Goal: Task Accomplishment & Management: Manage account settings

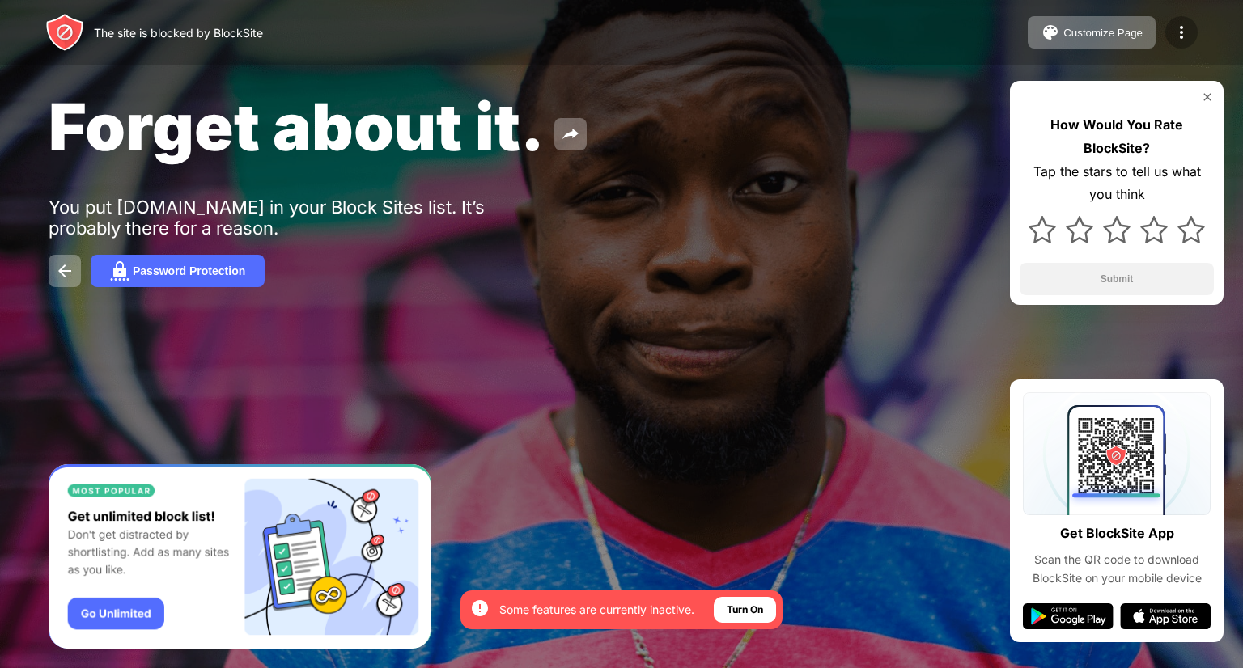
click at [1192, 28] on div at bounding box center [1181, 32] width 32 height 32
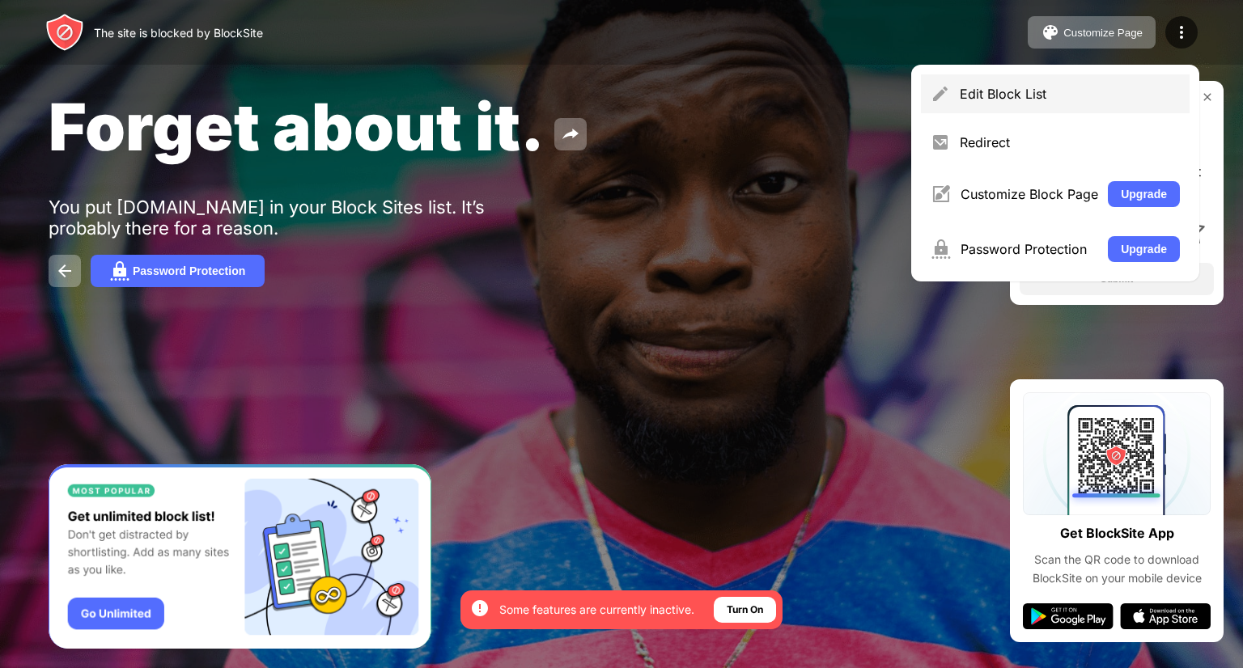
click at [1099, 94] on div "Edit Block List" at bounding box center [1070, 94] width 220 height 16
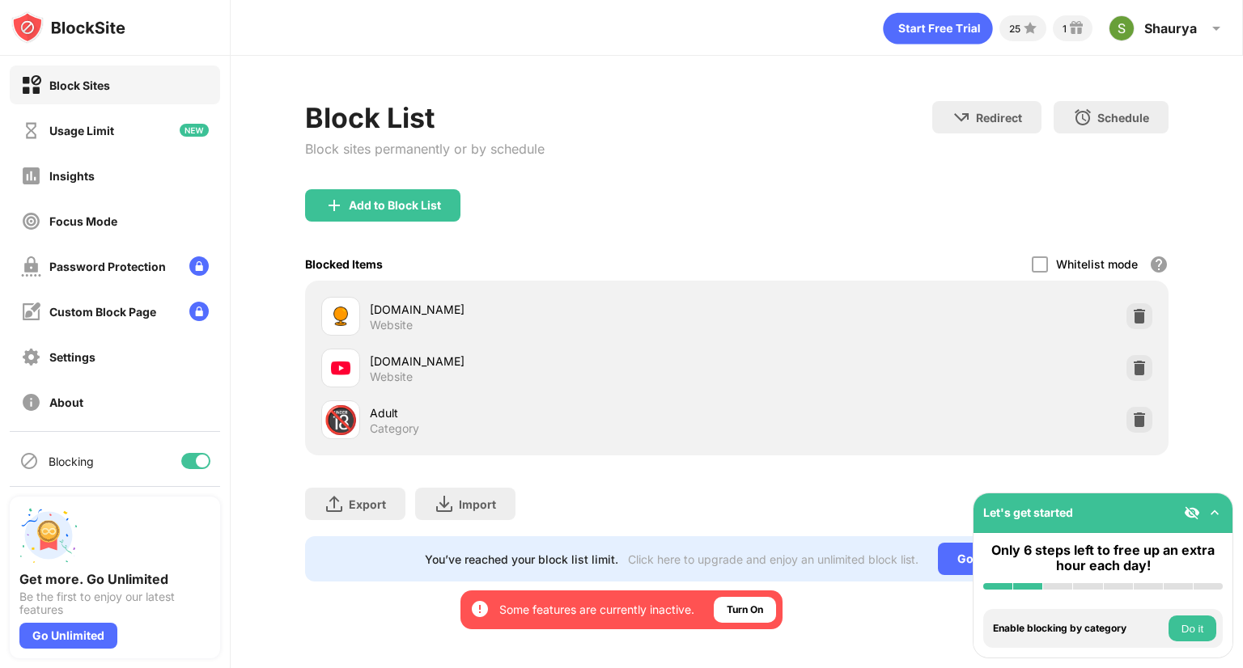
click at [1126, 378] on div "youtube.com Website" at bounding box center [737, 368] width 844 height 52
click at [1130, 367] on div at bounding box center [1139, 368] width 26 height 26
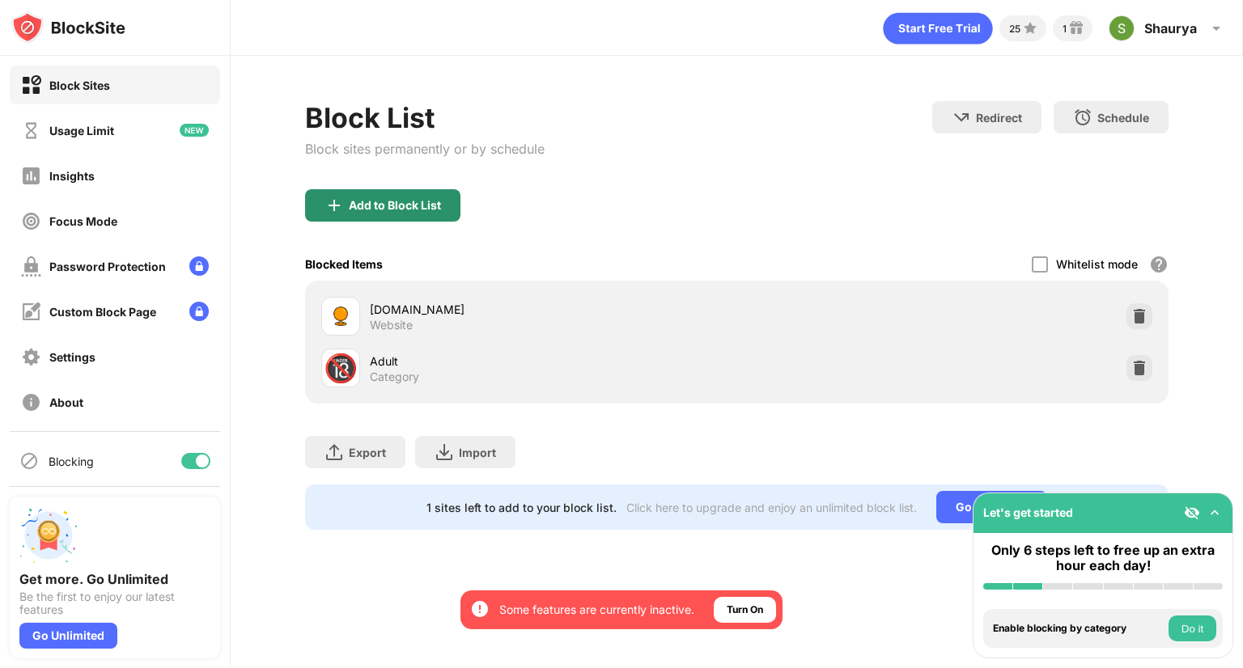
click at [388, 199] on div "Add to Block List" at bounding box center [395, 205] width 92 height 13
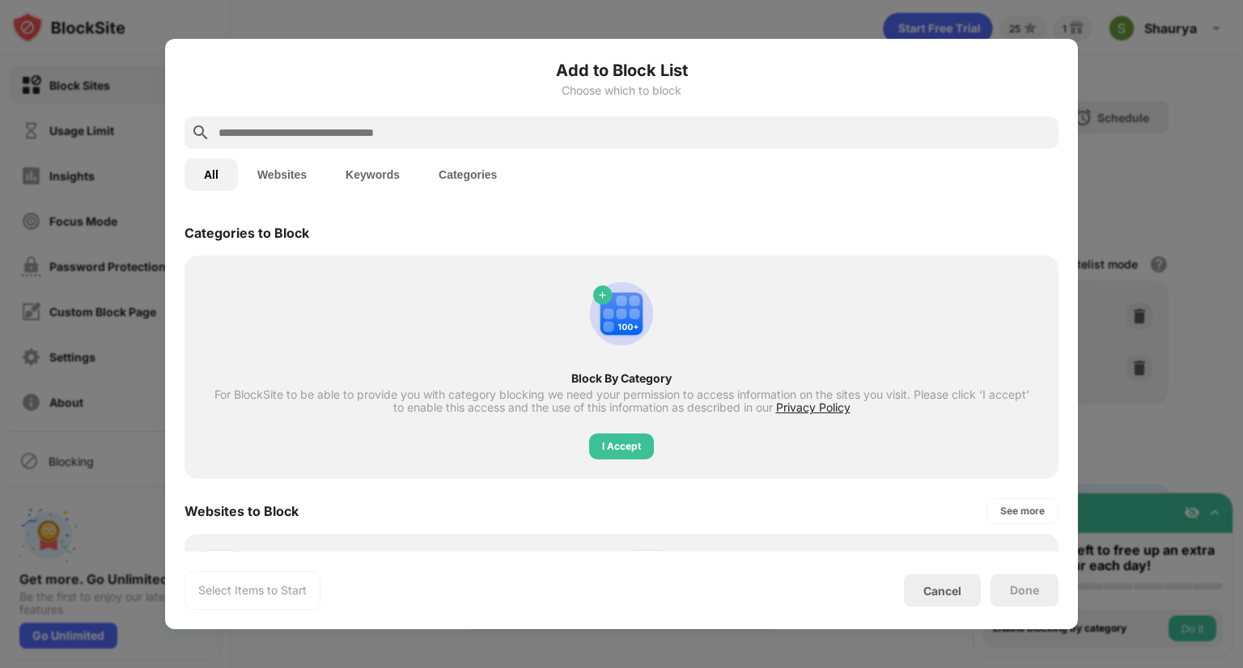
click at [276, 177] on button "Websites" at bounding box center [282, 175] width 88 height 32
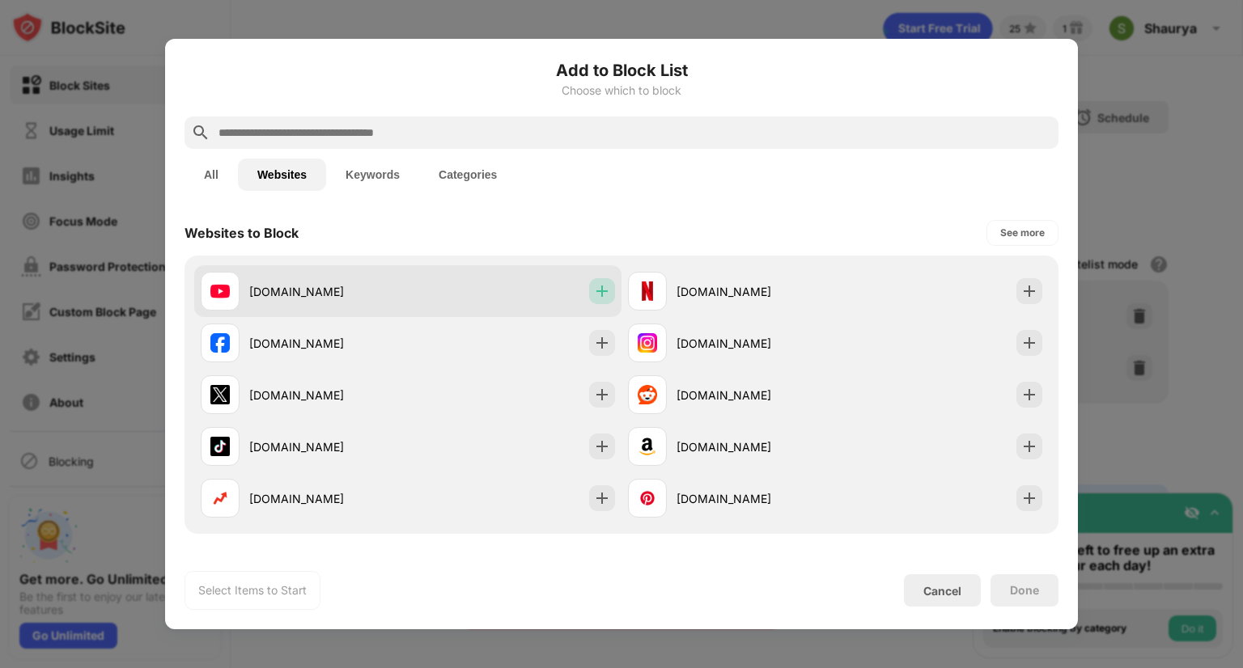
click at [596, 296] on img at bounding box center [602, 291] width 16 height 16
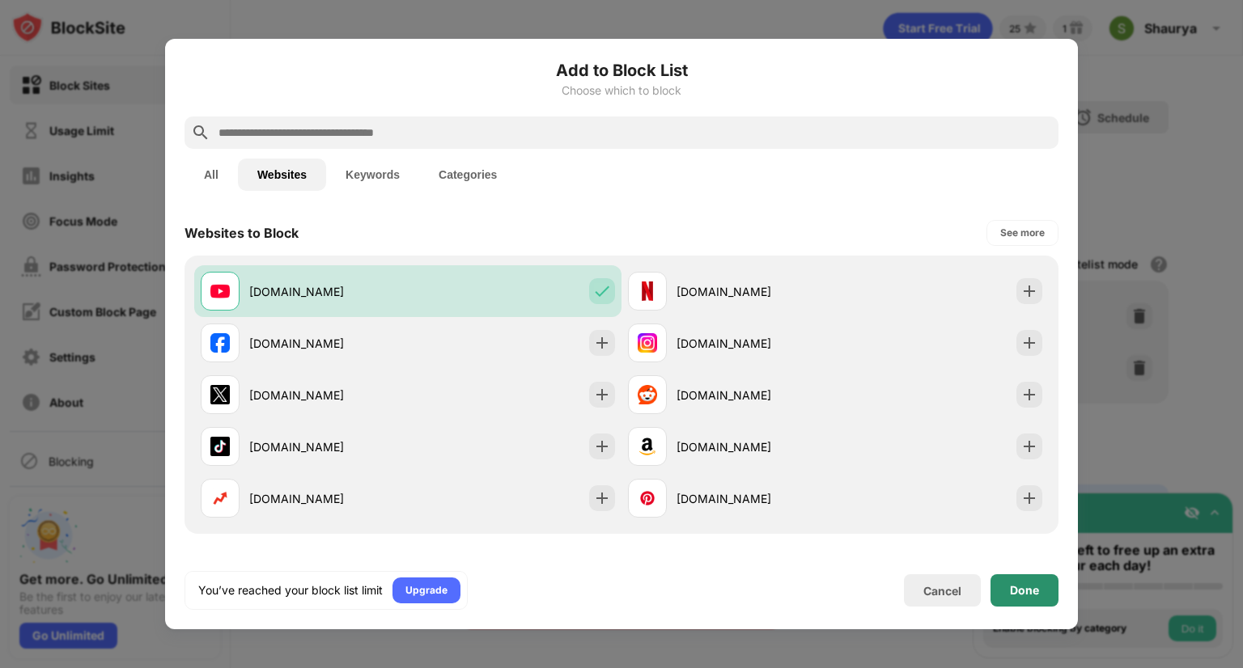
click at [1007, 596] on div "Done" at bounding box center [1024, 591] width 68 height 32
